Goal: Participate in discussion: Engage in conversation with other users on a specific topic

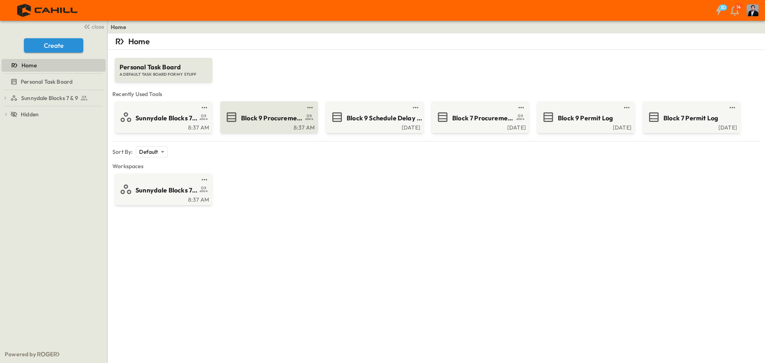
click at [269, 120] on span "Block 9 Procurement Log" at bounding box center [272, 118] width 62 height 9
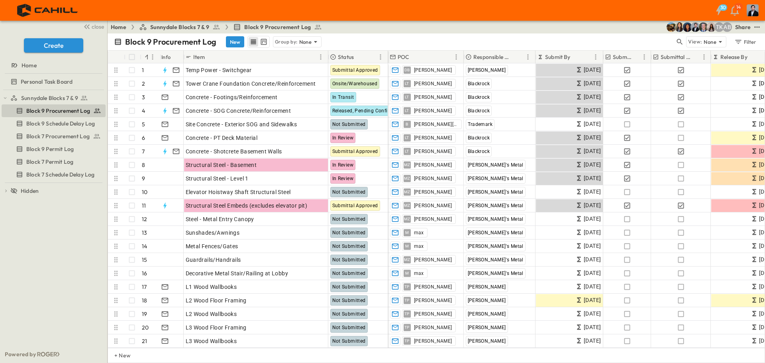
click at [685, 41] on div "View: None Filter" at bounding box center [717, 41] width 84 height 11
click at [682, 41] on icon "button" at bounding box center [680, 42] width 6 height 6
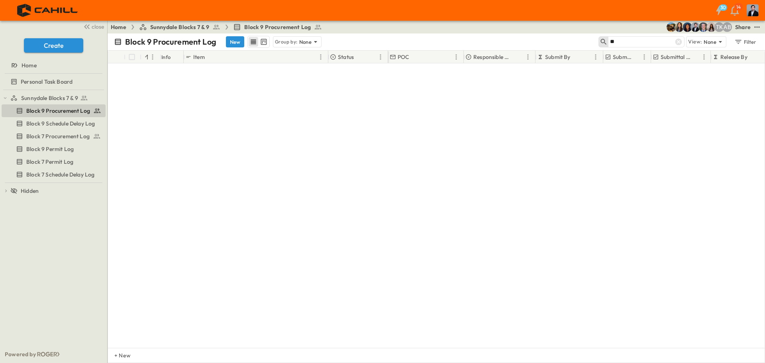
type input "*"
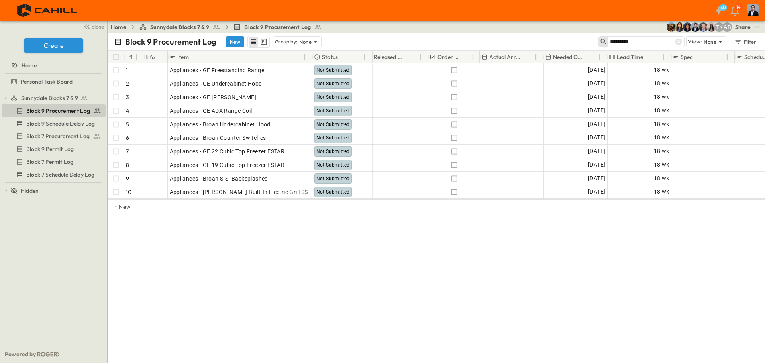
scroll to position [0, 399]
type input "*********"
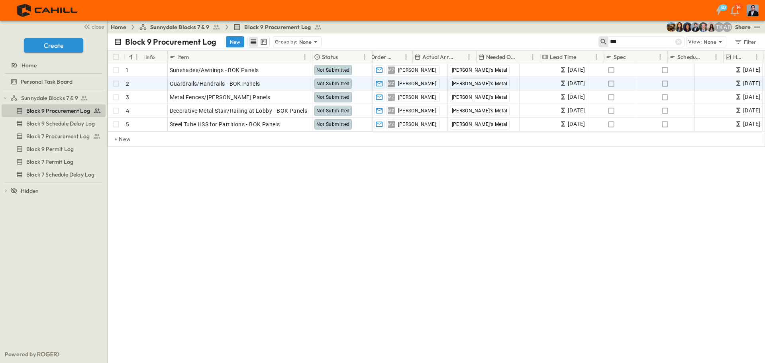
scroll to position [0, 466]
